Goal: Task Accomplishment & Management: Complete application form

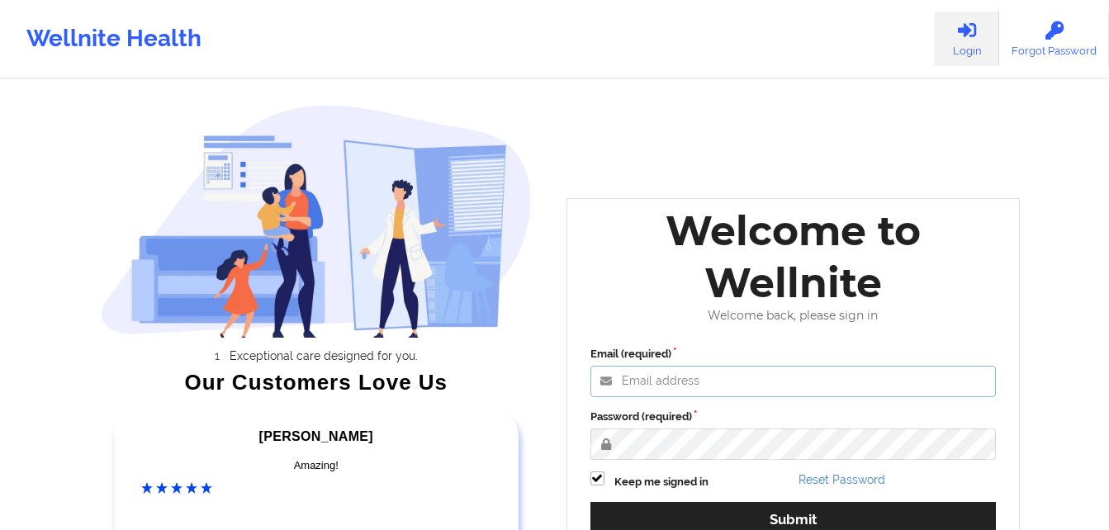
click at [703, 382] on input "Email (required)" at bounding box center [794, 381] width 406 height 31
type input "[EMAIL_ADDRESS][DOMAIN_NAME]"
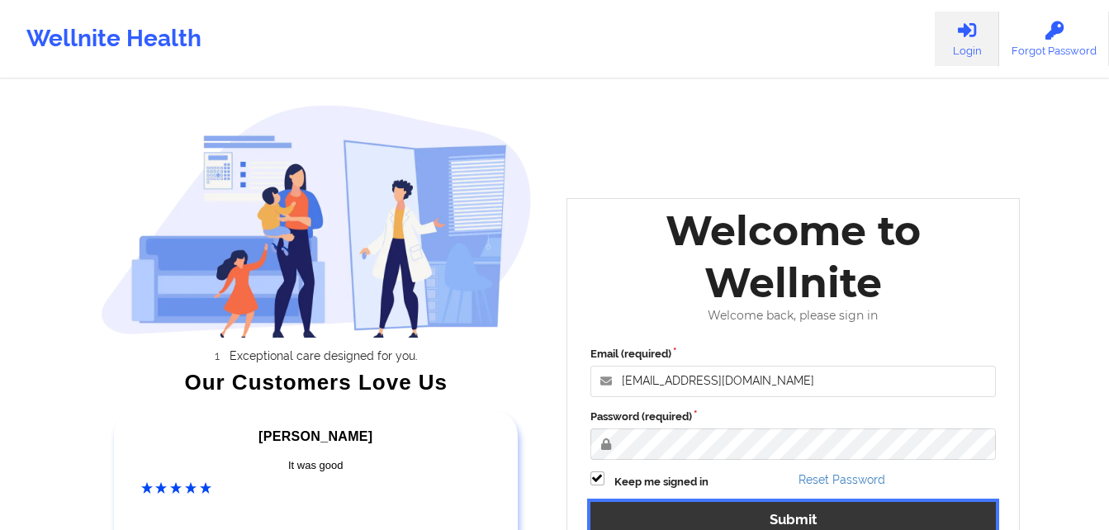
click at [786, 518] on button "Submit" at bounding box center [794, 520] width 406 height 36
